Goal: Task Accomplishment & Management: Use online tool/utility

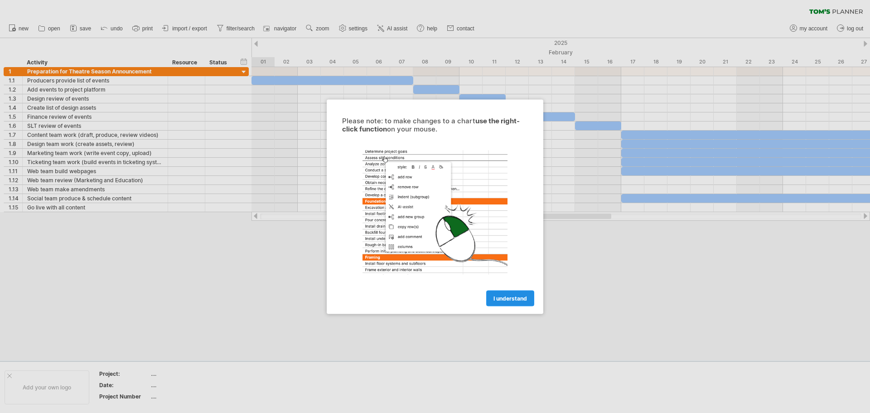
click at [520, 292] on link "I understand" at bounding box center [510, 298] width 48 height 16
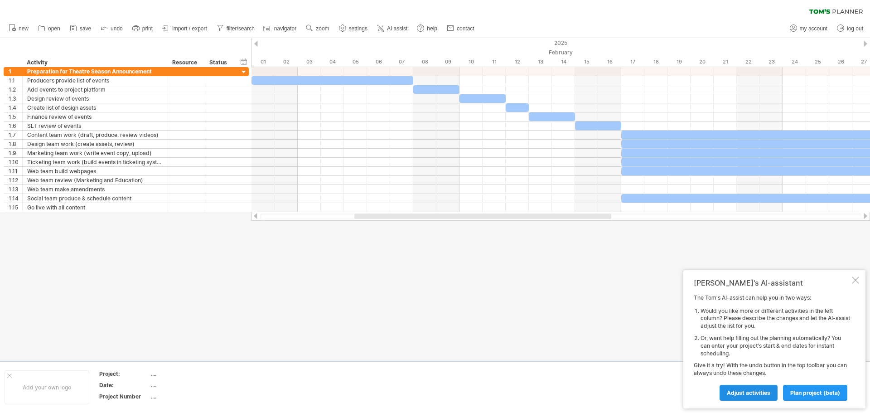
click at [752, 392] on span "Adjust activities" at bounding box center [748, 392] width 43 height 7
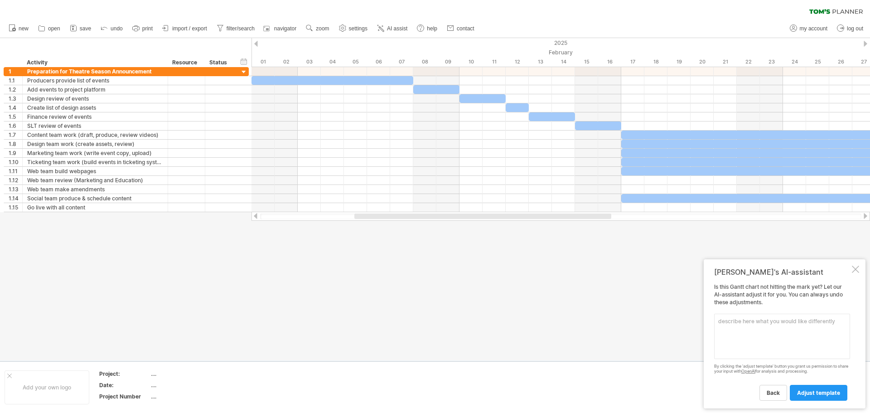
click at [746, 335] on textarea at bounding box center [782, 335] width 136 height 45
type textarea "we don't work on weekends"
click at [808, 382] on div "back adjust template" at bounding box center [782, 388] width 136 height 23
click at [808, 386] on link "adjust template" at bounding box center [819, 393] width 58 height 16
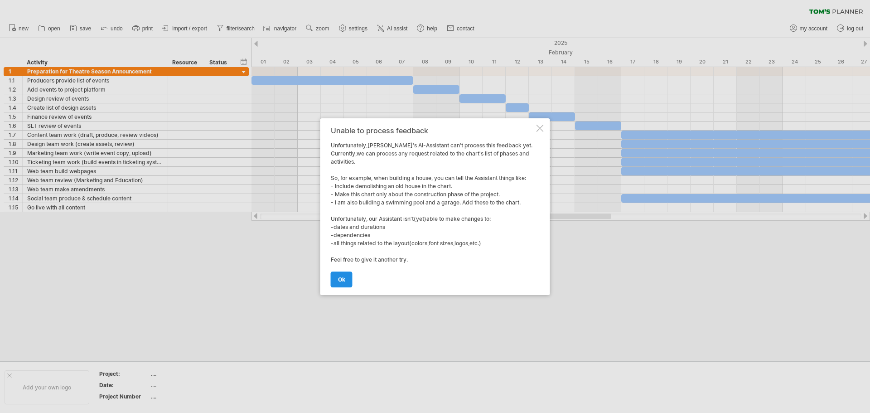
click at [343, 271] on link "ok" at bounding box center [342, 279] width 22 height 16
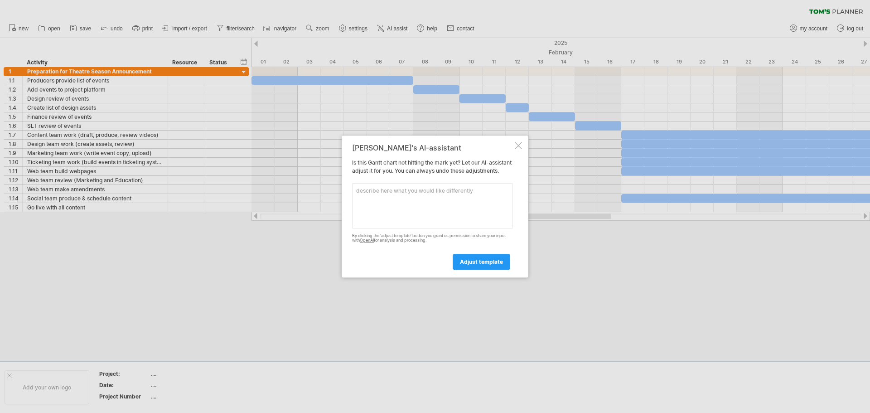
click at [519, 146] on div "[PERSON_NAME]'s AI-assistant Is this [PERSON_NAME] chart not hitting the mark y…" at bounding box center [435, 206] width 187 height 142
click at [520, 144] on div at bounding box center [518, 145] width 7 height 7
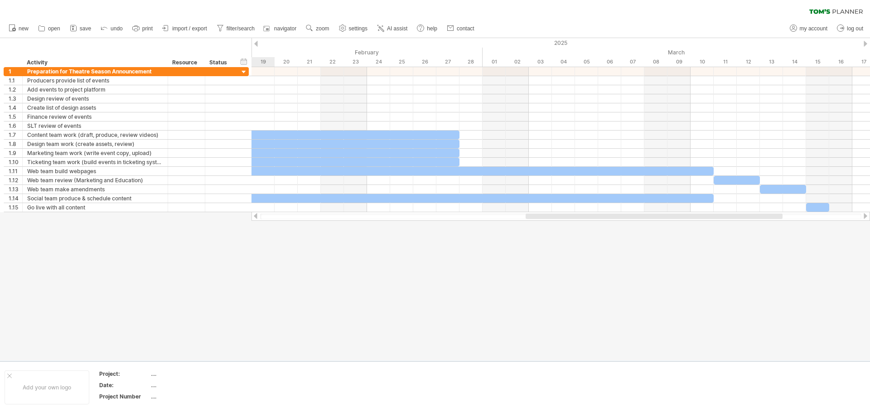
drag, startPoint x: 474, startPoint y: 217, endPoint x: 645, endPoint y: 226, distance: 171.5
click at [645, 226] on div "Trying to reach [DOMAIN_NAME] Connected again... 0% clear filter new 1" at bounding box center [435, 206] width 870 height 413
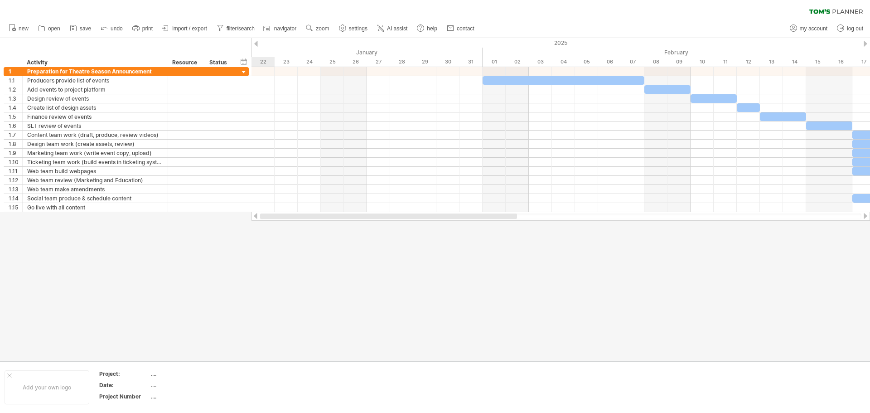
drag, startPoint x: 593, startPoint y: 217, endPoint x: 318, endPoint y: 221, distance: 275.9
click at [323, 222] on div "Trying to reach [DOMAIN_NAME] Connected again... 0% clear filter new 1" at bounding box center [435, 206] width 870 height 413
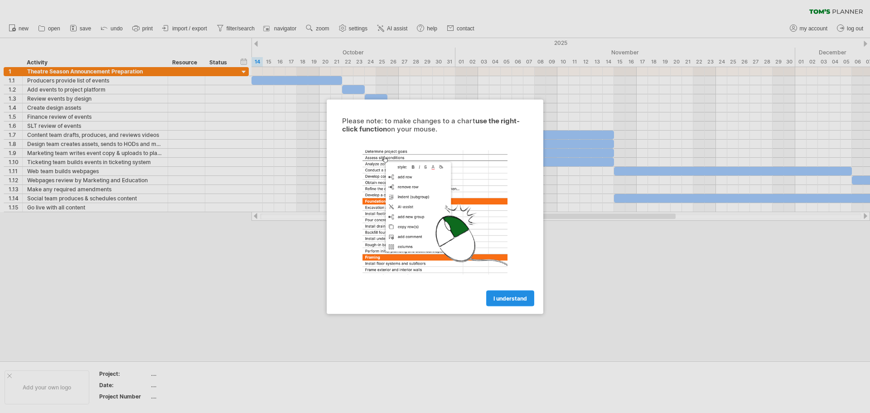
click at [526, 294] on link "I understand" at bounding box center [510, 298] width 48 height 16
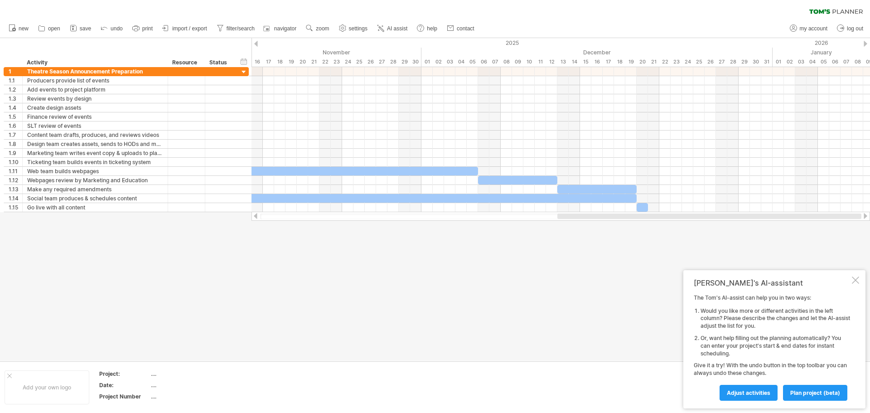
drag, startPoint x: 423, startPoint y: 217, endPoint x: 739, endPoint y: 216, distance: 315.8
click at [739, 216] on div at bounding box center [709, 215] width 304 height 5
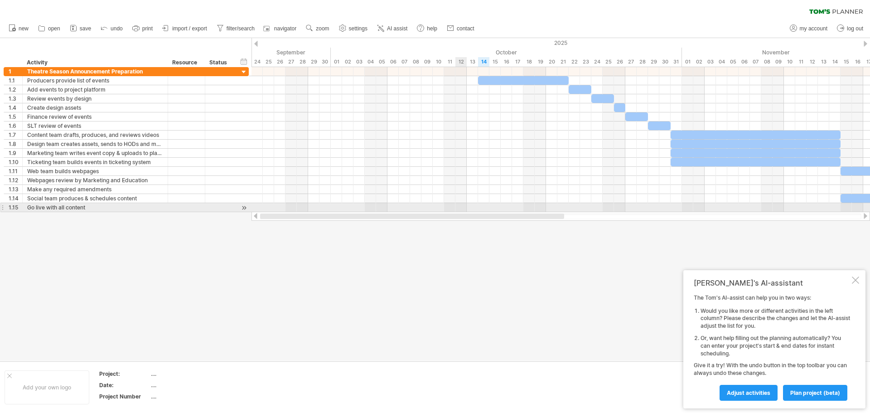
drag, startPoint x: 728, startPoint y: 216, endPoint x: 459, endPoint y: 205, distance: 268.9
click at [459, 205] on div "Trying to reach [DOMAIN_NAME] Connected again... 0% clear filter new 1" at bounding box center [435, 206] width 870 height 413
